Goal: Transaction & Acquisition: Purchase product/service

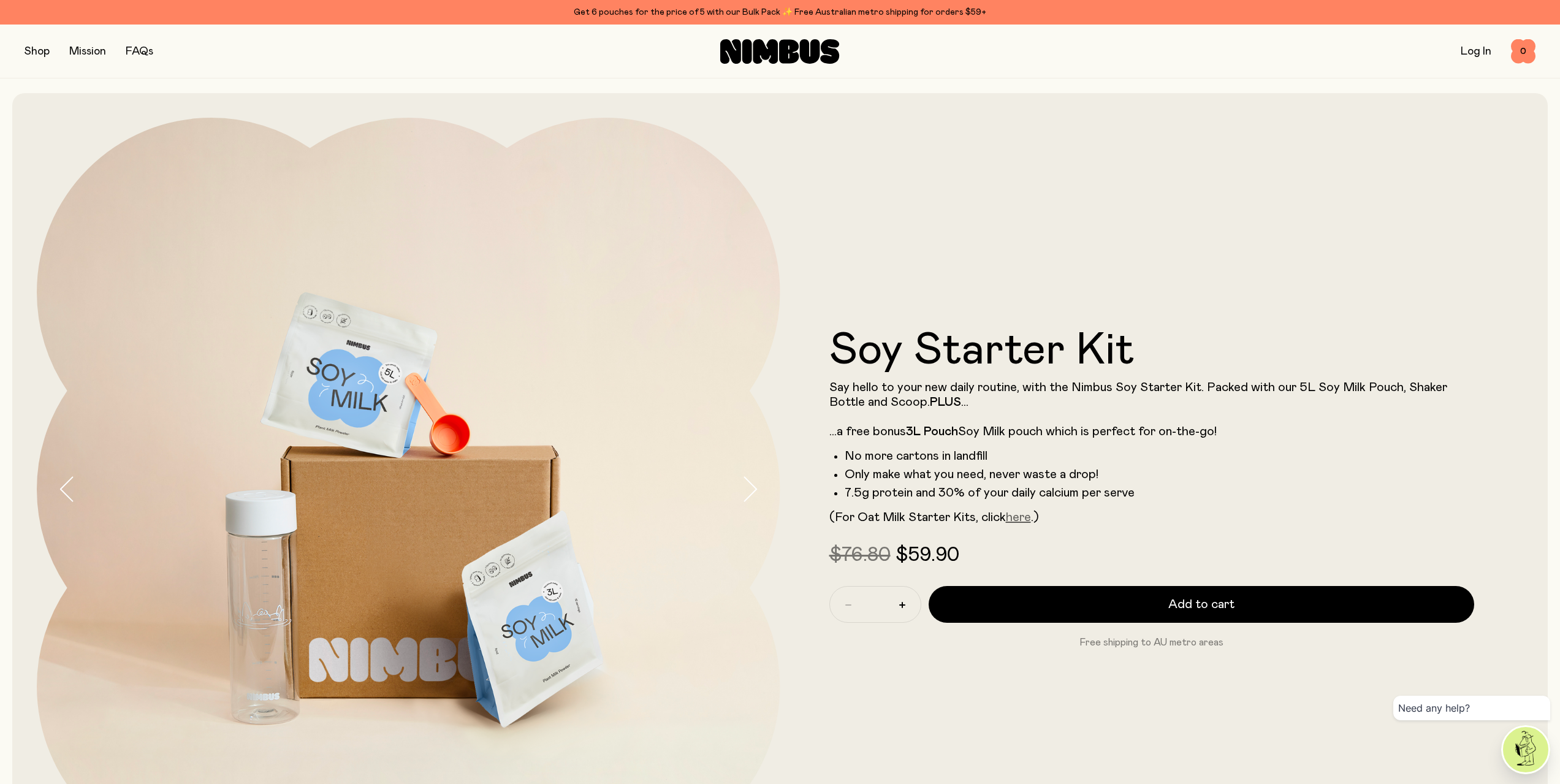
click at [1022, 522] on link "here" at bounding box center [1018, 517] width 25 height 13
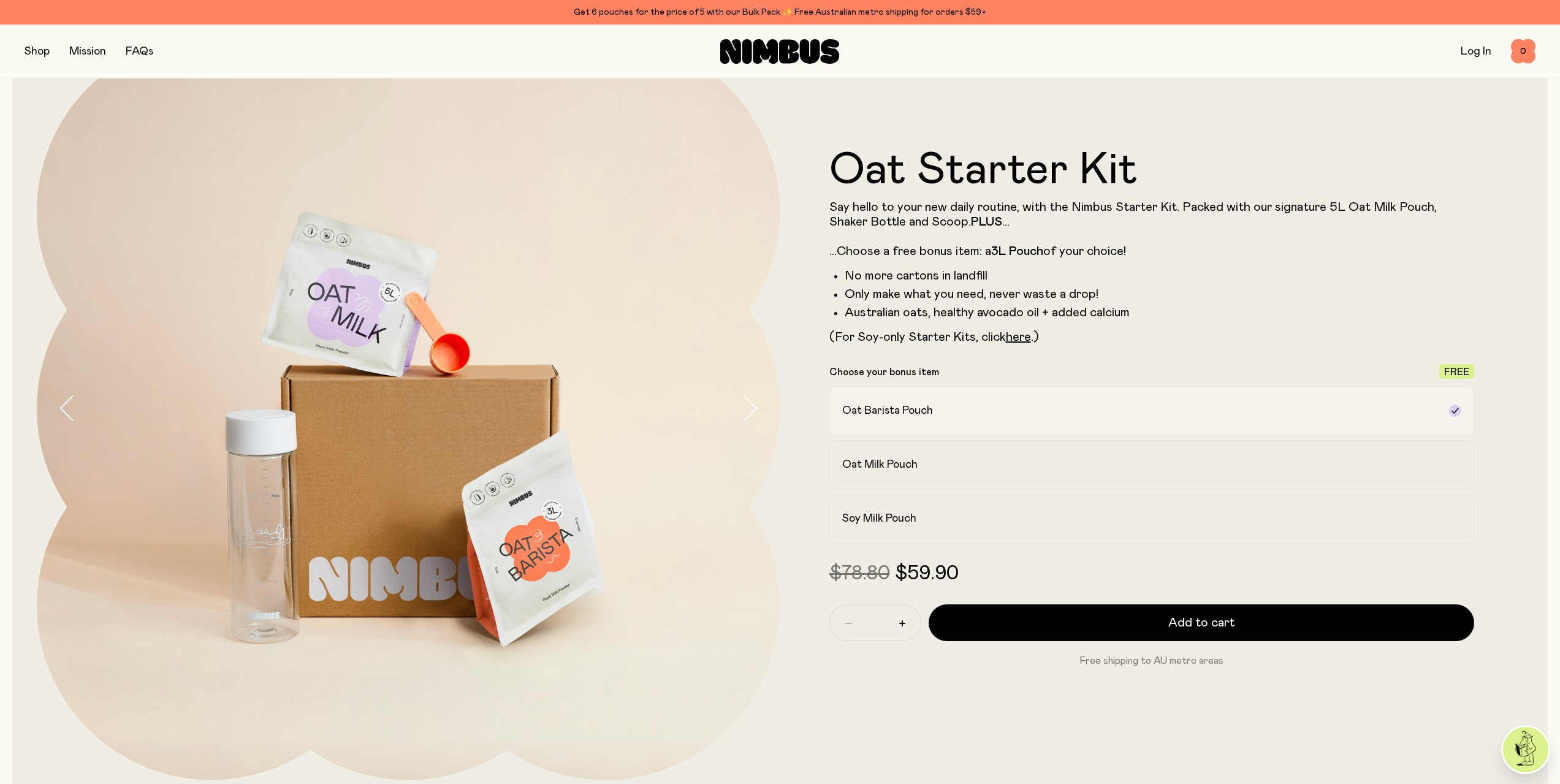
scroll to position [82, 0]
click at [877, 459] on h2 "Oat Milk Pouch" at bounding box center [880, 464] width 75 height 15
click at [889, 426] on label "Oat Barista Pouch" at bounding box center [1151, 410] width 646 height 49
click at [936, 509] on label "Soy Milk Pouch" at bounding box center [1151, 518] width 646 height 49
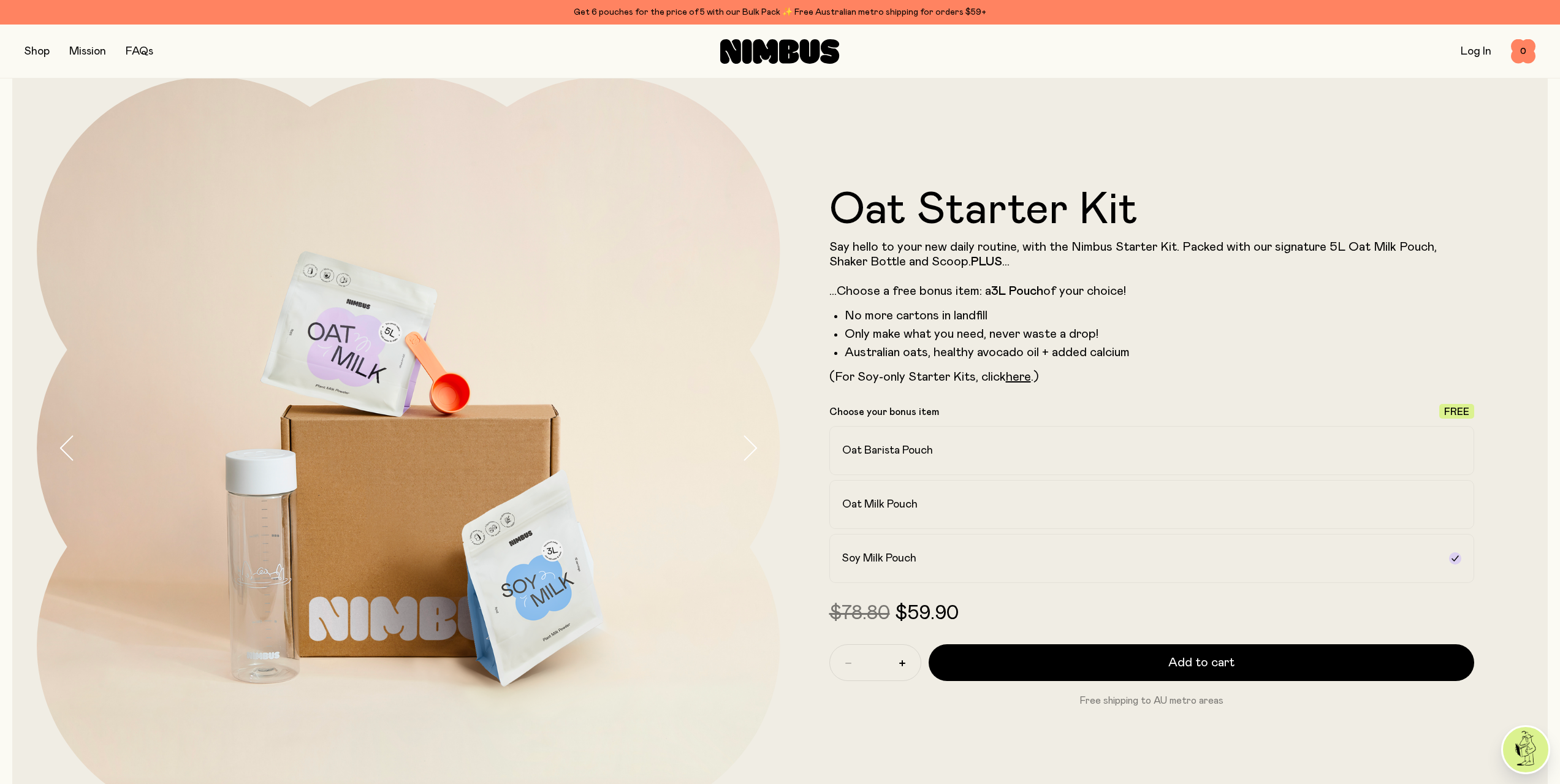
scroll to position [0, 0]
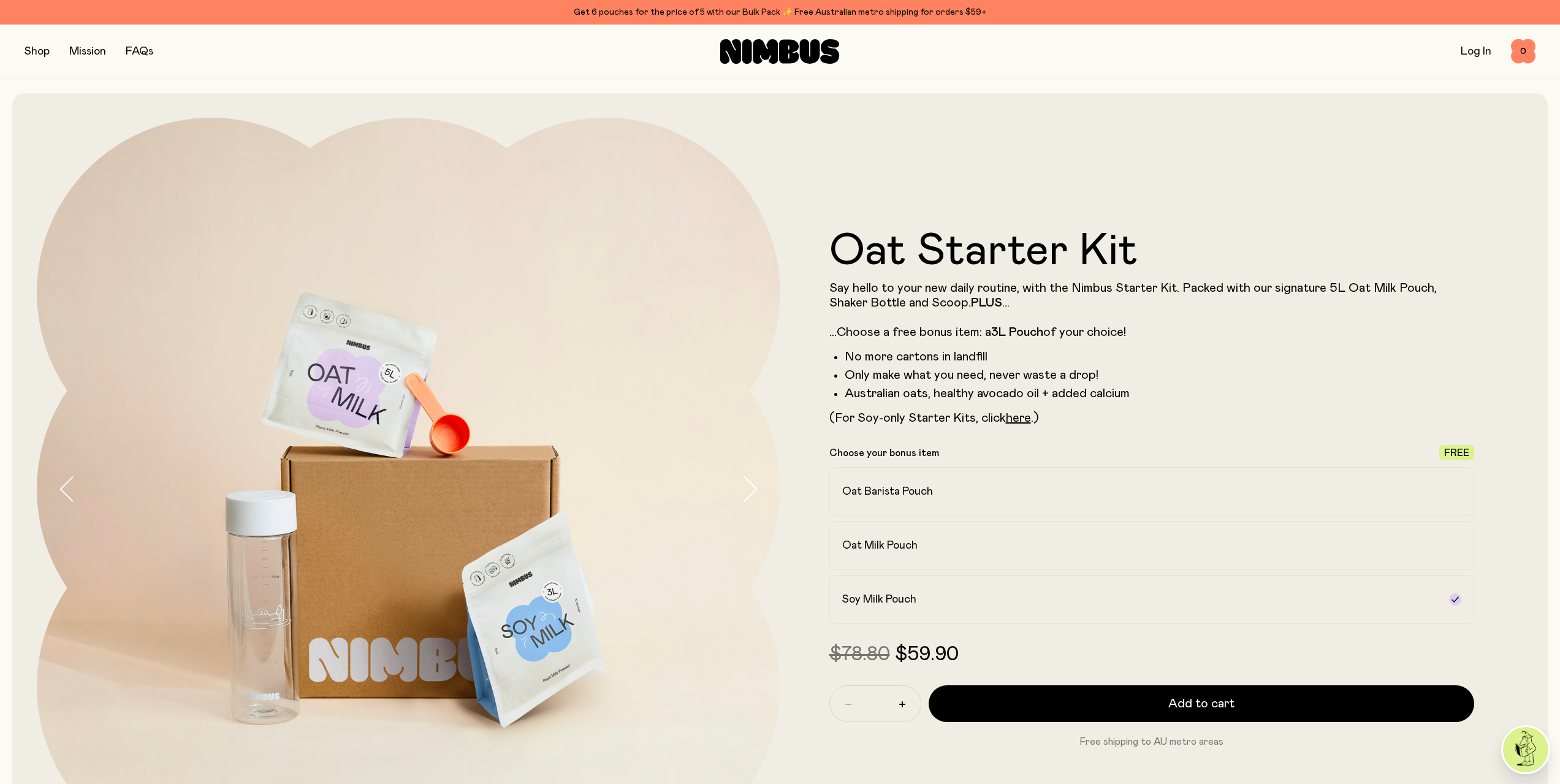
click at [40, 51] on button "button" at bounding box center [37, 51] width 25 height 17
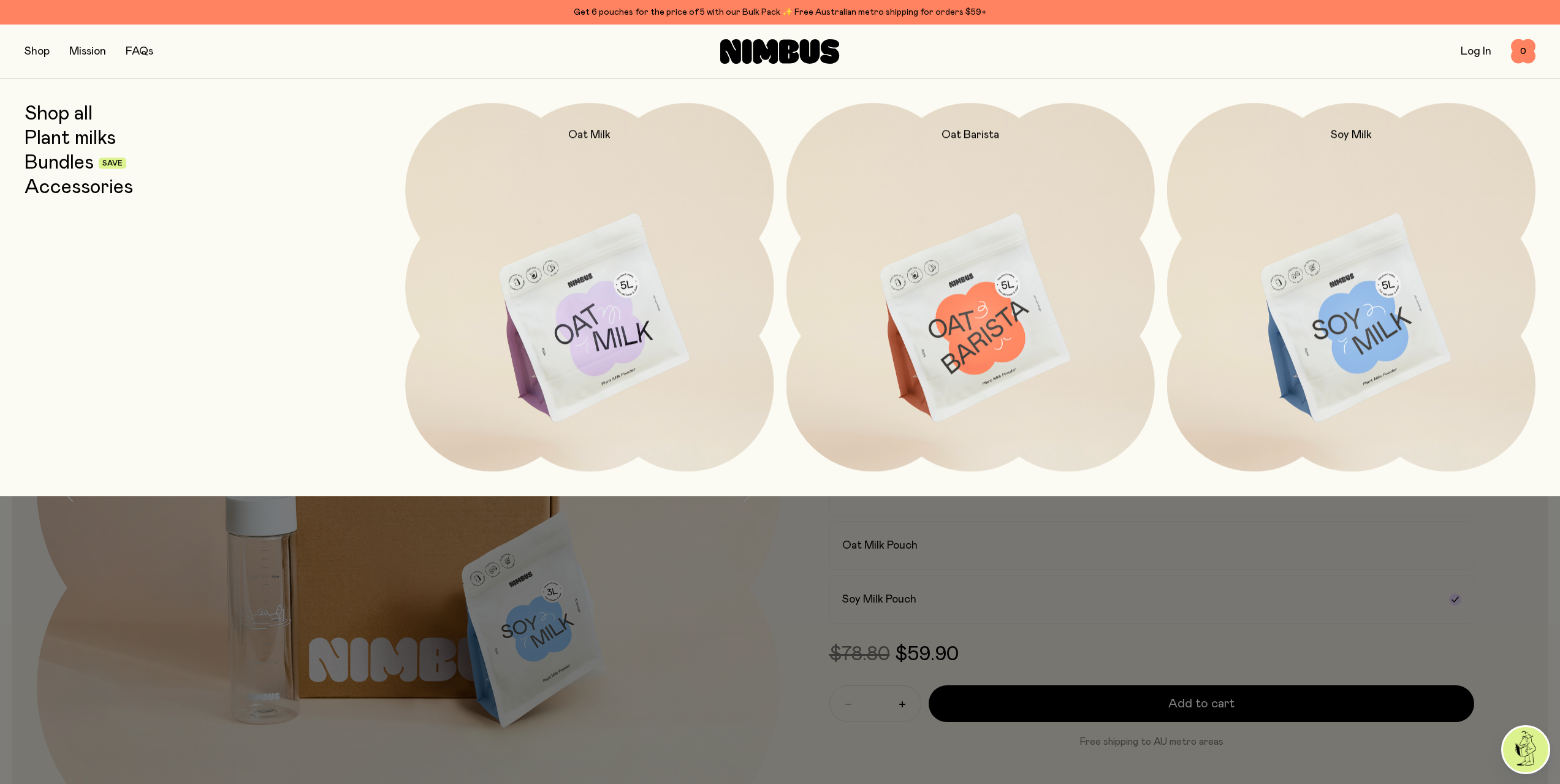
click at [87, 141] on link "Plant milks" at bounding box center [70, 138] width 91 height 22
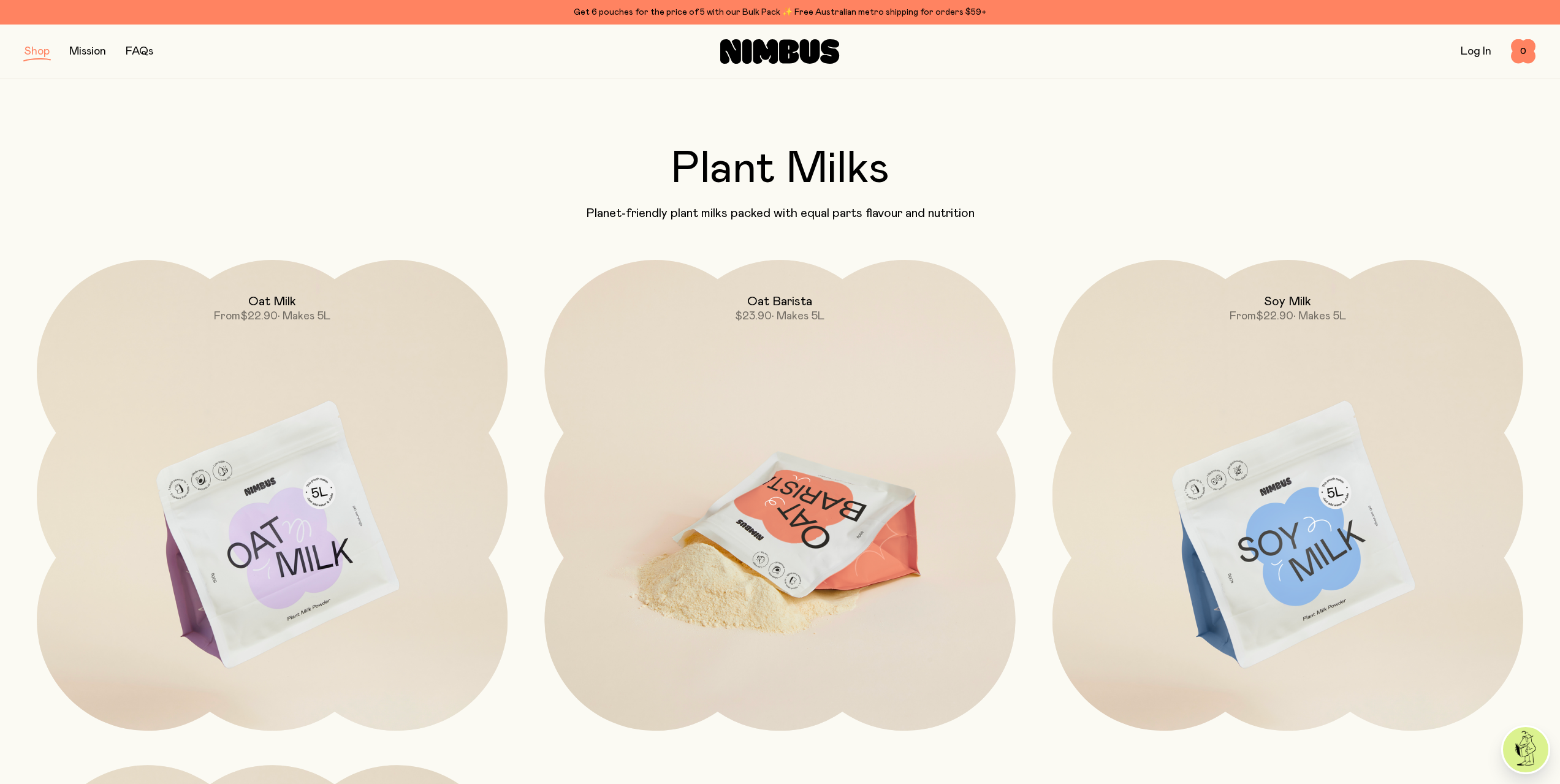
click at [721, 372] on img at bounding box center [779, 537] width 470 height 554
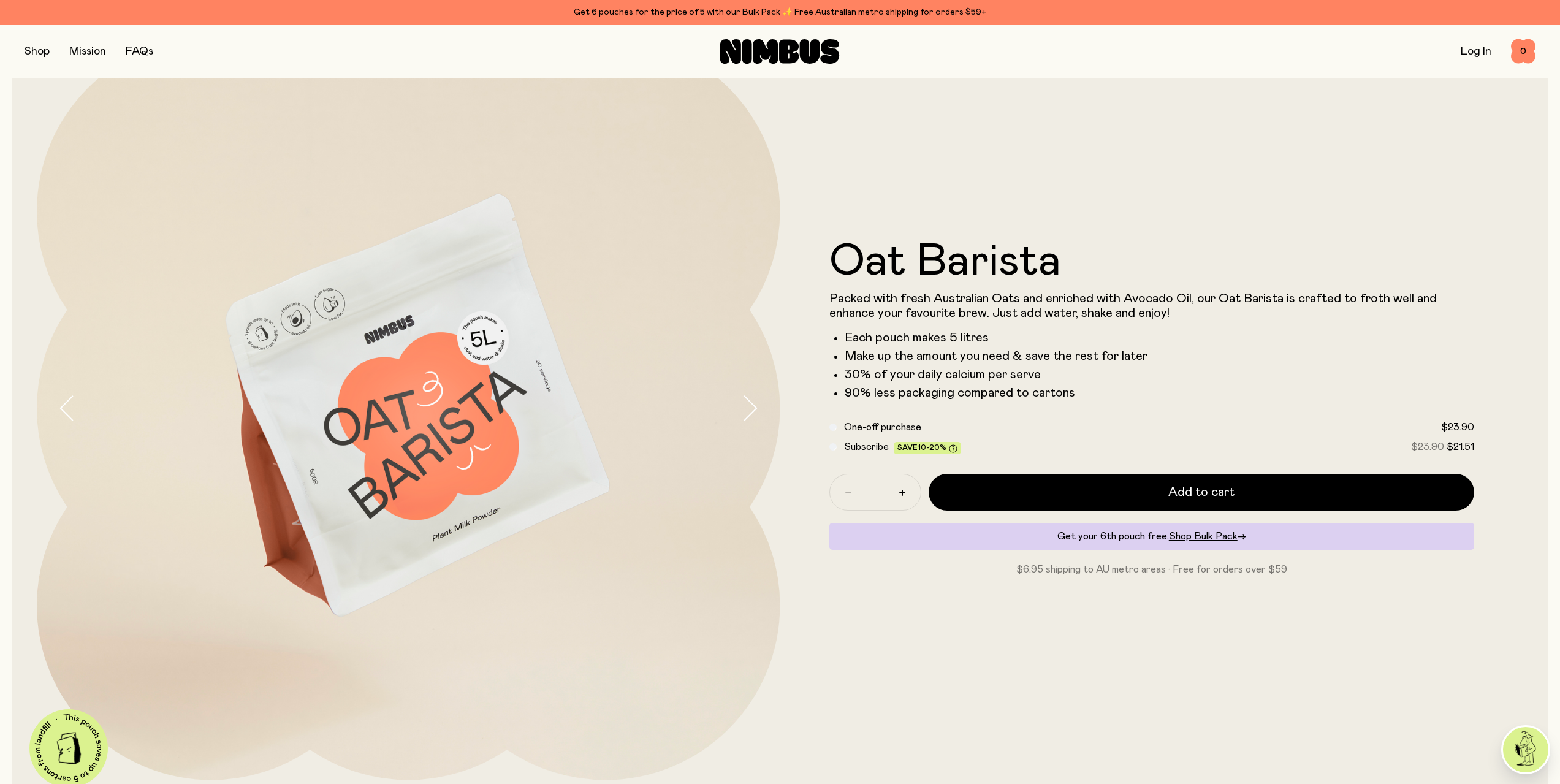
scroll to position [82, 0]
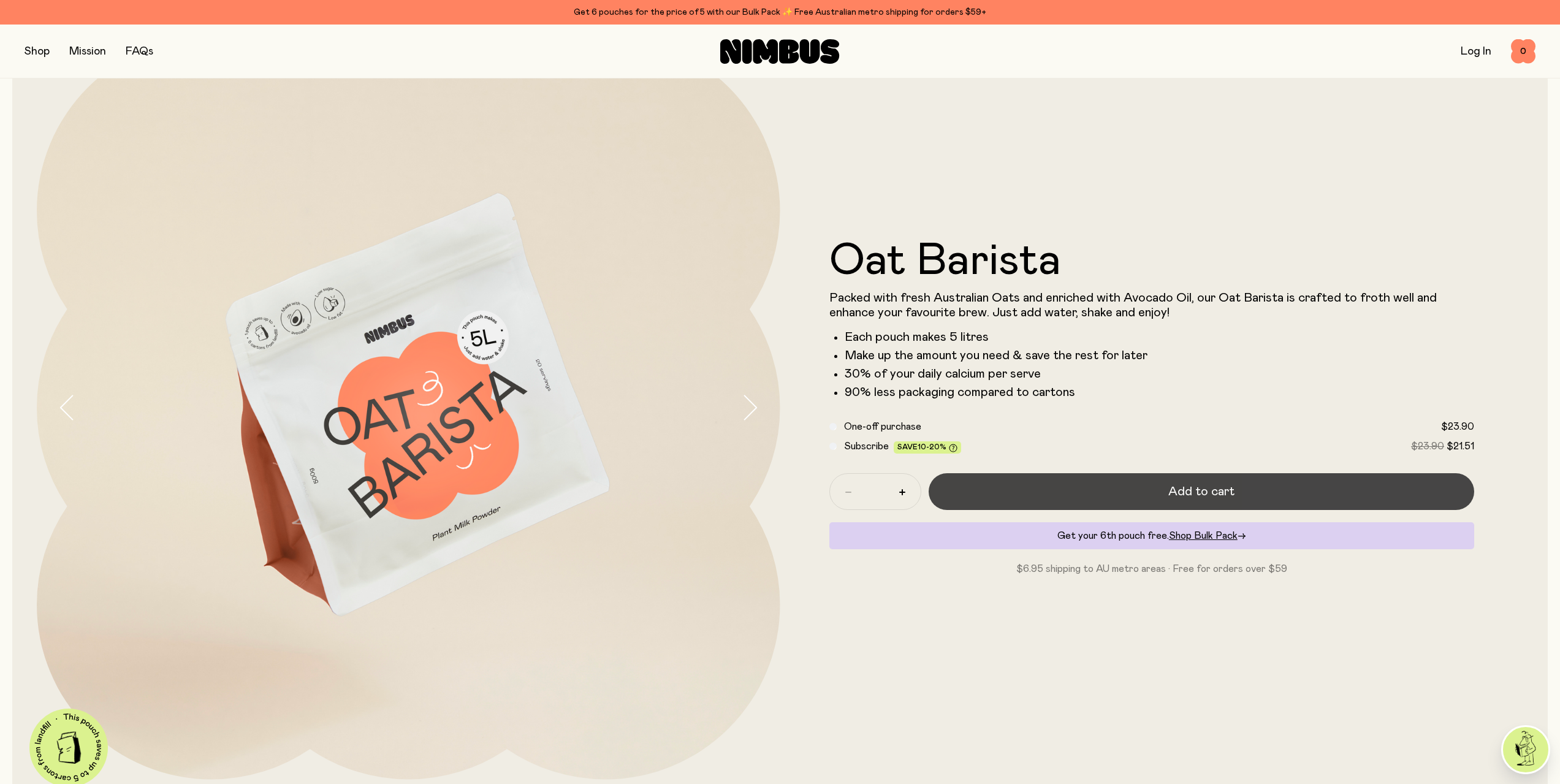
click at [1101, 495] on button "Add to cart" at bounding box center [1201, 492] width 546 height 37
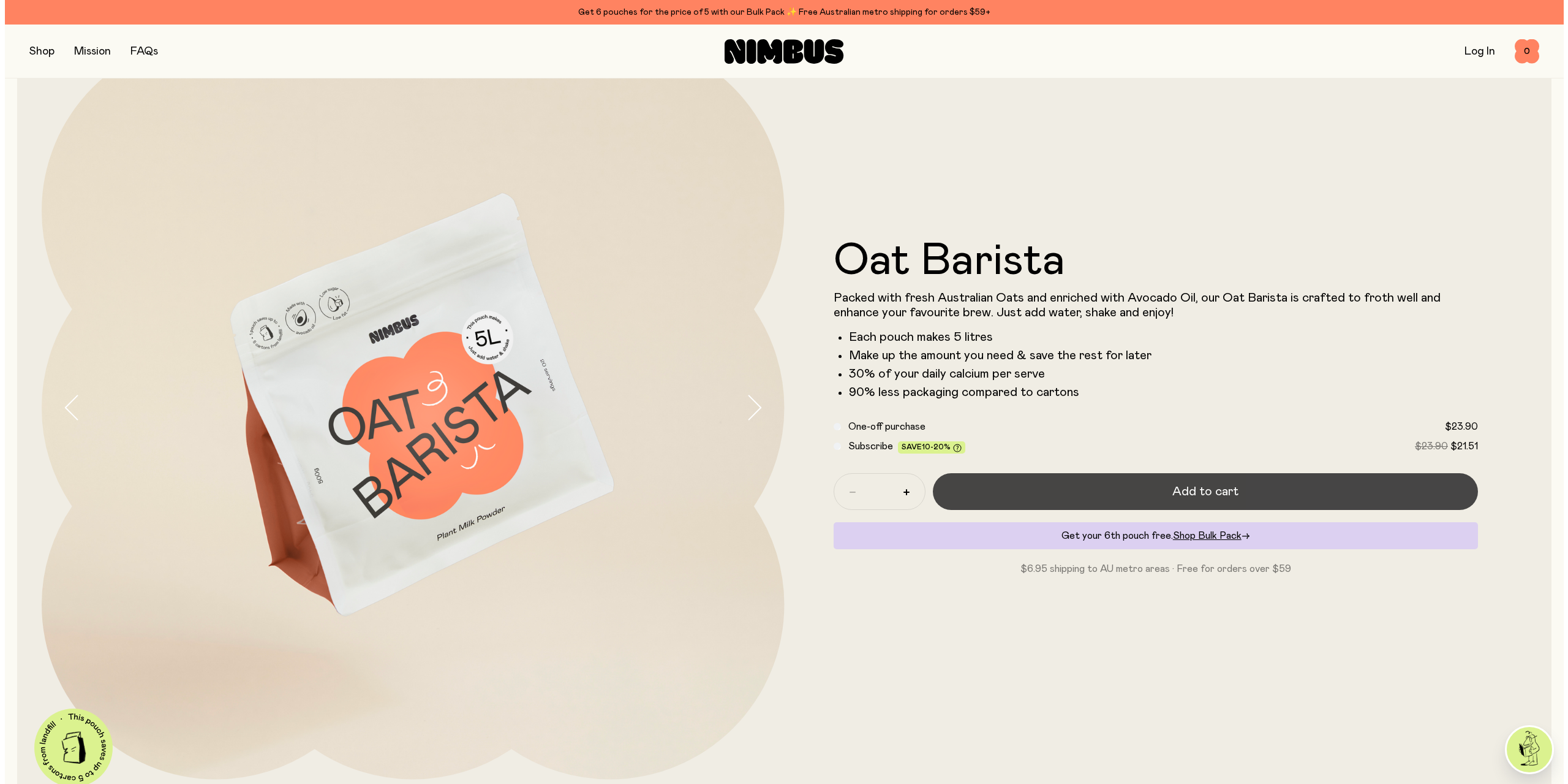
scroll to position [0, 0]
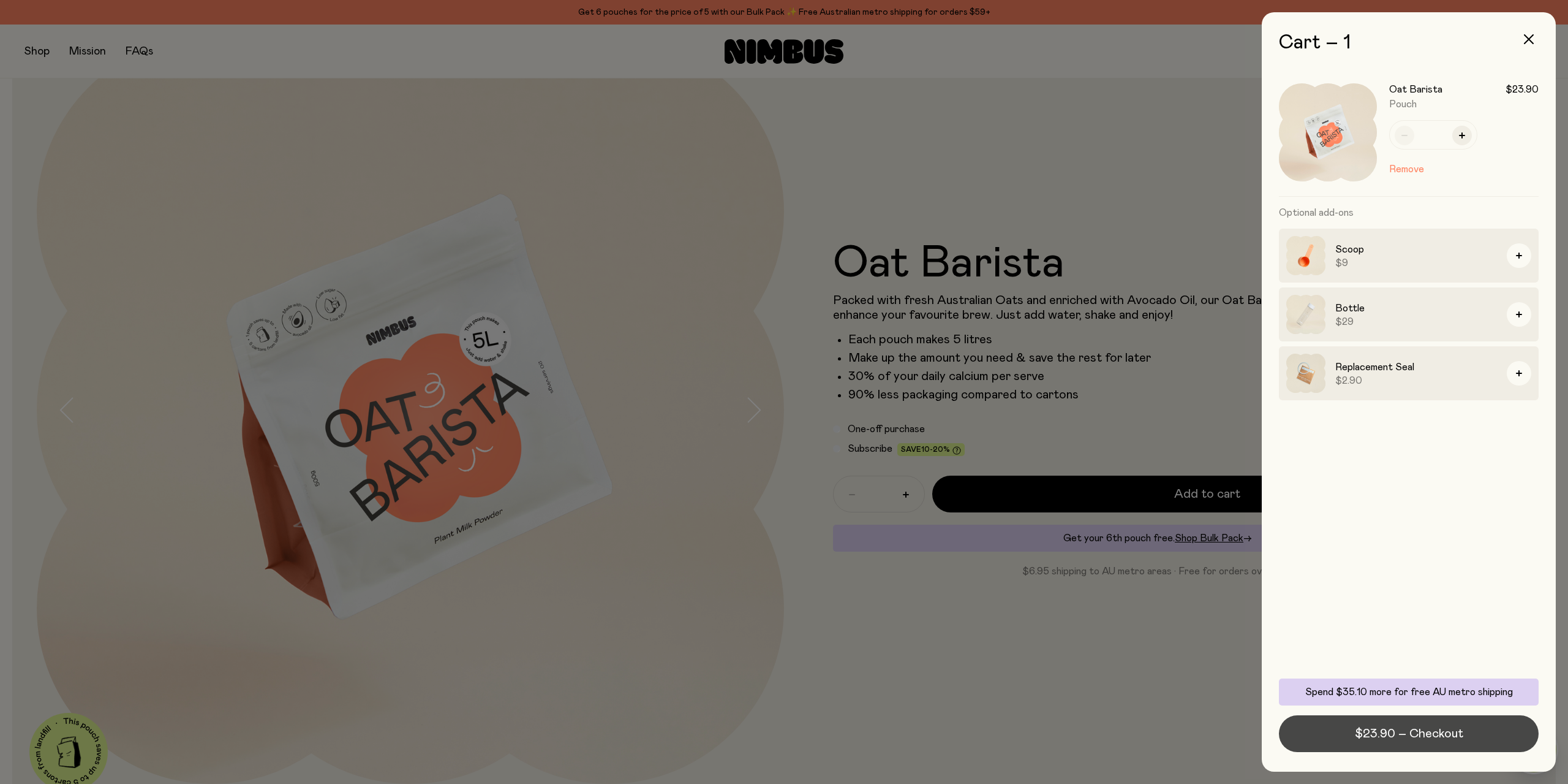
click at [1341, 738] on button "$23.90 – Checkout" at bounding box center [1408, 734] width 260 height 37
